Goal: Information Seeking & Learning: Learn about a topic

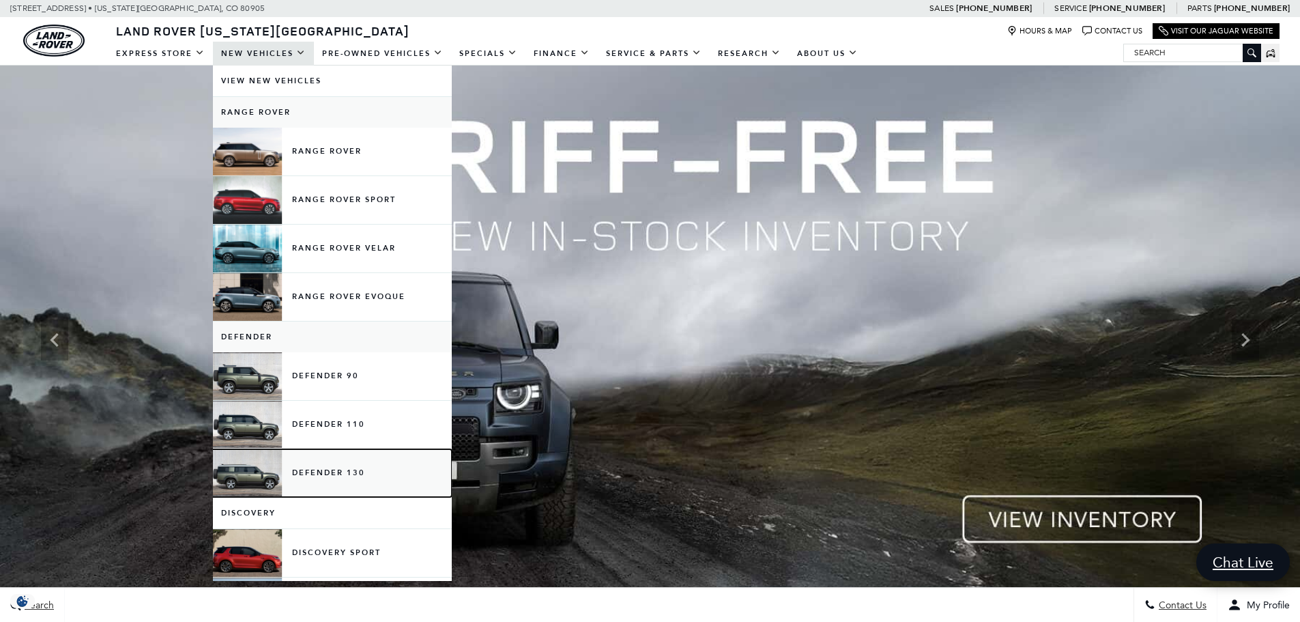
click at [324, 465] on link "Defender 130" at bounding box center [332, 473] width 239 height 48
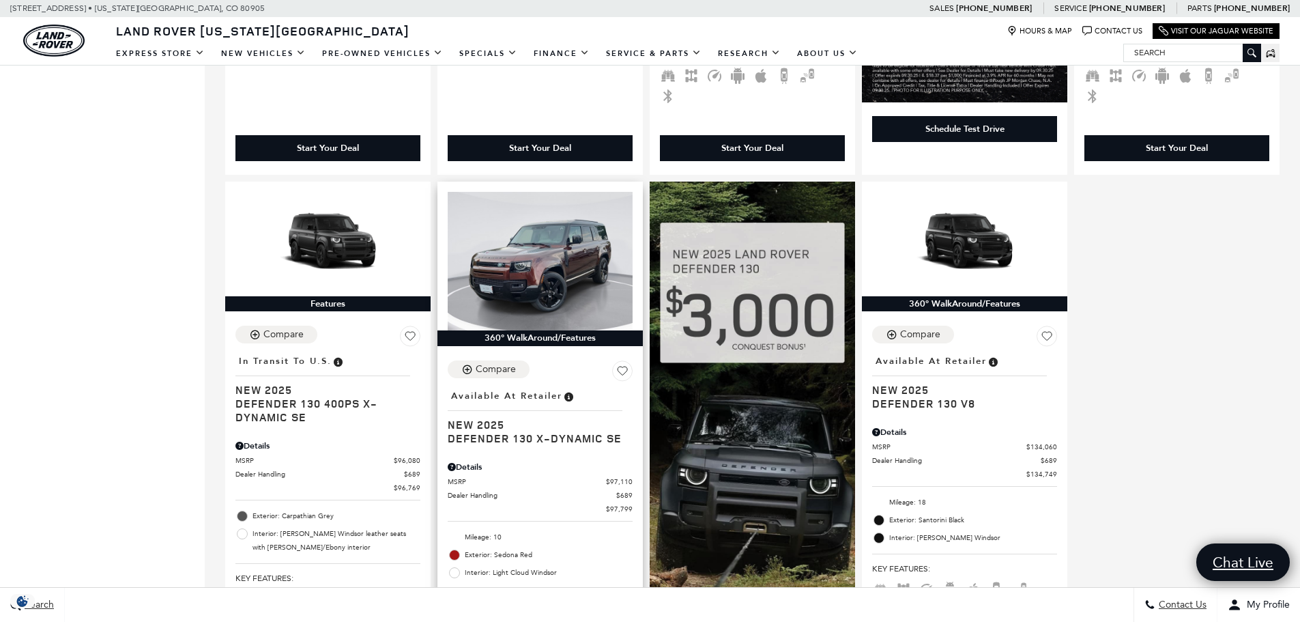
scroll to position [887, 0]
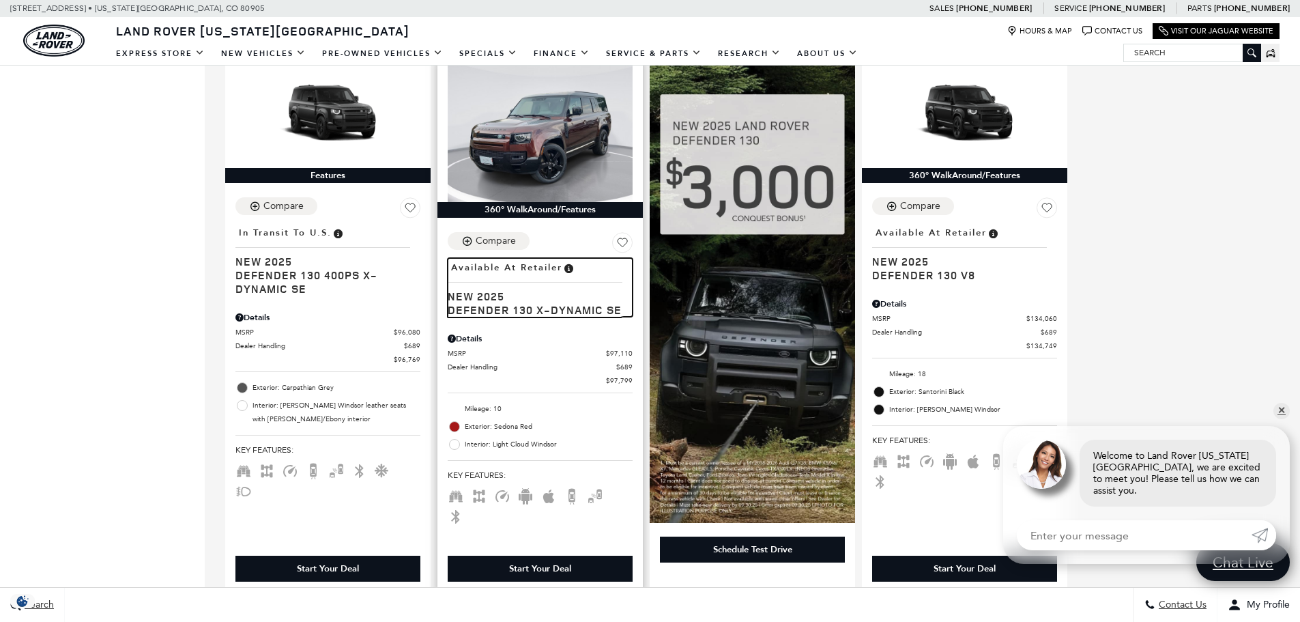
click at [508, 303] on span "Defender 130 X-Dynamic SE" at bounding box center [535, 310] width 175 height 14
